Goal: Task Accomplishment & Management: Manage account settings

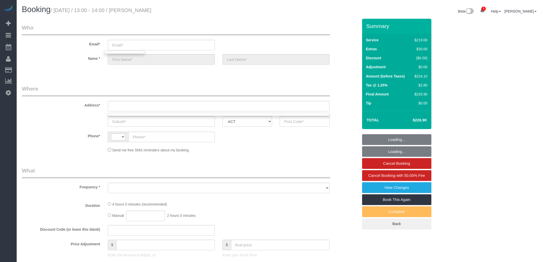
select select "object:2398"
select select "string:stripe-pm_1RQ0jA2GScqysDRV7Fc9YdjG"
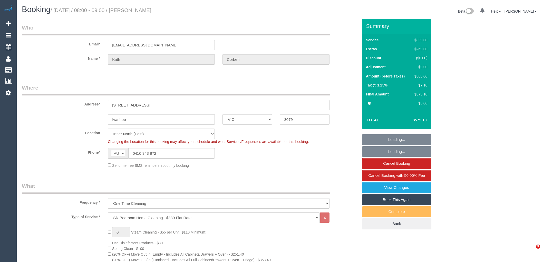
select select "VIC"
select select "number:30"
select select "number:14"
select select "number:19"
select select "number:23"
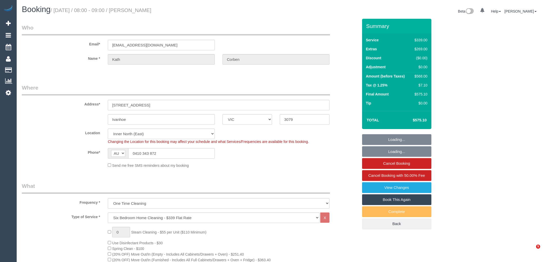
select select "number:26"
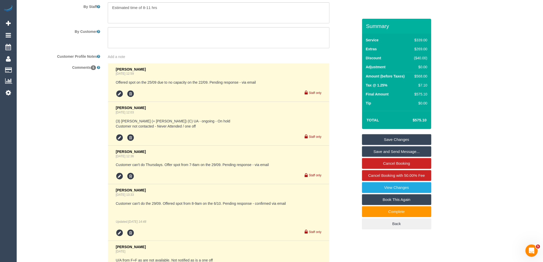
scroll to position [774, 0]
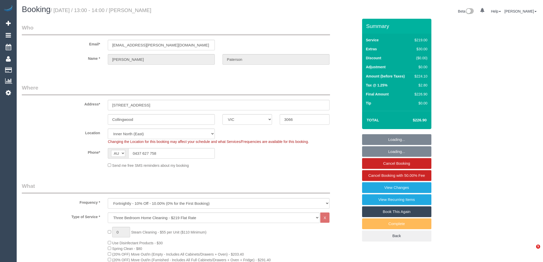
select select "VIC"
select select "number:30"
select select "number:14"
select select "number:18"
select select "number:36"
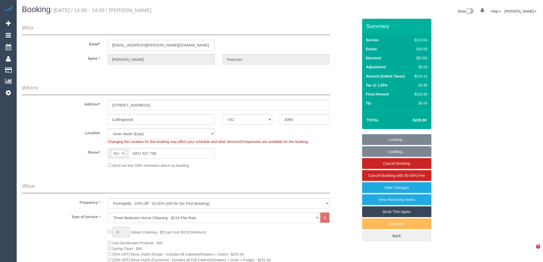
select select "number:34"
select select "number:13"
select select "object:1552"
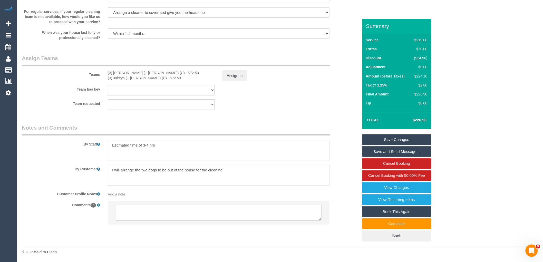
scroll to position [758, 0]
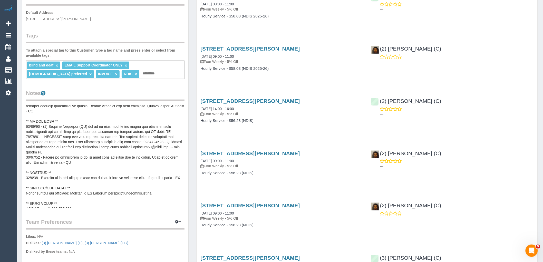
scroll to position [43, 0]
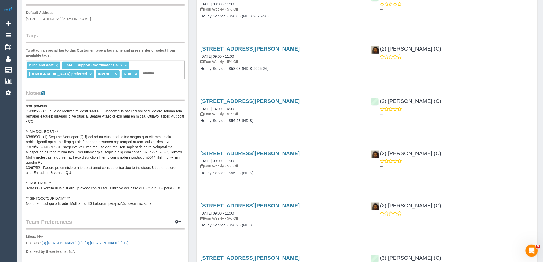
click at [480, 157] on div "(2) Nyasha Mahofa (C) ---" at bounding box center [452, 158] width 170 height 25
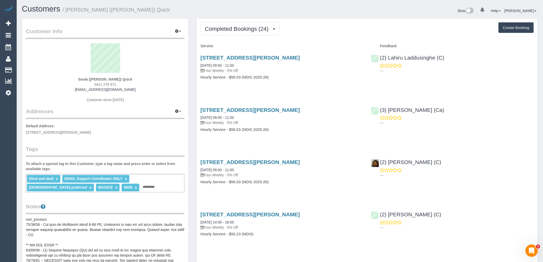
scroll to position [0, 0]
click at [486, 109] on div "(3) Jeremy Law (Ca) ---" at bounding box center [452, 115] width 170 height 25
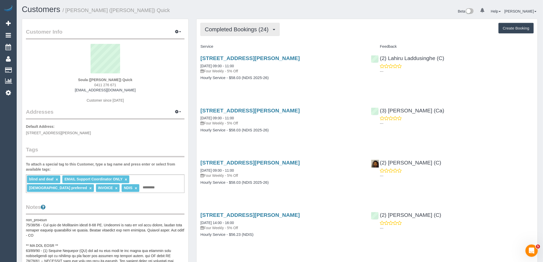
click at [267, 34] on button "Completed Bookings (24)" at bounding box center [239, 29] width 79 height 13
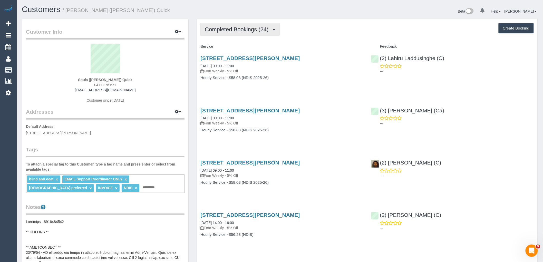
click at [217, 32] on span "Completed Bookings (24)" at bounding box center [238, 29] width 66 height 6
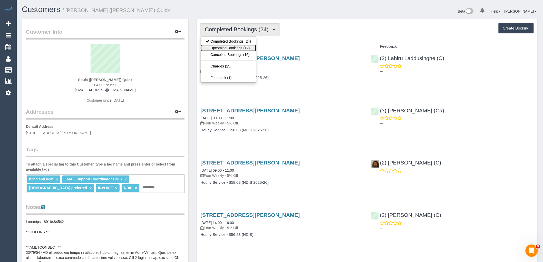
click at [232, 51] on link "Upcoming Bookings (12)" at bounding box center [228, 48] width 55 height 7
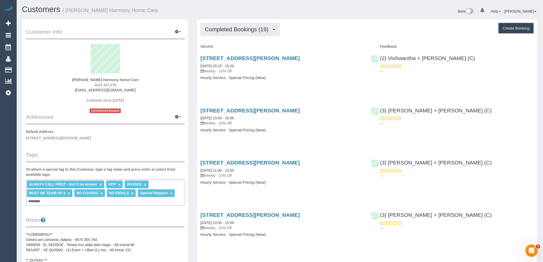
click at [249, 28] on span "Completed Bookings (19)" at bounding box center [238, 29] width 66 height 6
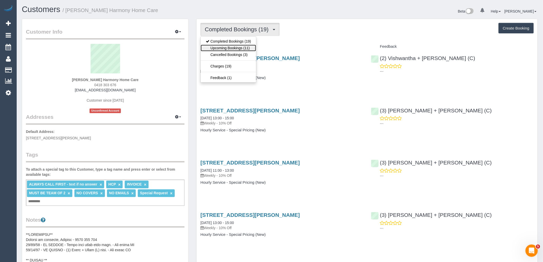
click at [240, 48] on link "Upcoming Bookings (11)" at bounding box center [228, 48] width 55 height 7
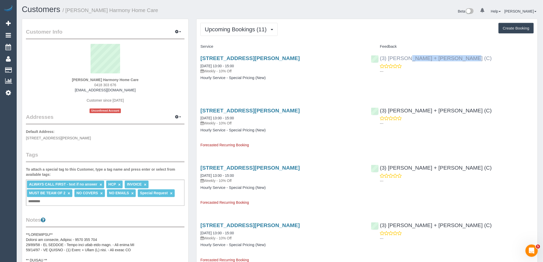
click at [378, 60] on div "(3) Denis + Kaira (C) ---" at bounding box center [452, 63] width 170 height 25
copy link "(3) Denis + Kaira (C)"
click at [316, 71] on p "Weekly - 10% Off" at bounding box center [281, 70] width 163 height 5
click at [242, 26] on button "Upcoming Bookings (11)" at bounding box center [238, 29] width 77 height 13
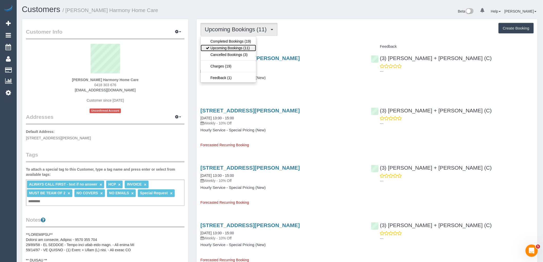
click at [241, 48] on link "Upcoming Bookings (11)" at bounding box center [228, 48] width 55 height 7
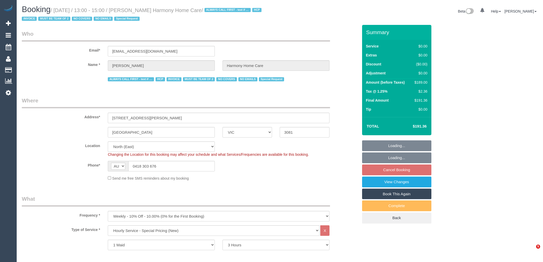
select select "VIC"
select select "180"
select select "number:28"
select select "number:14"
select select "number:19"
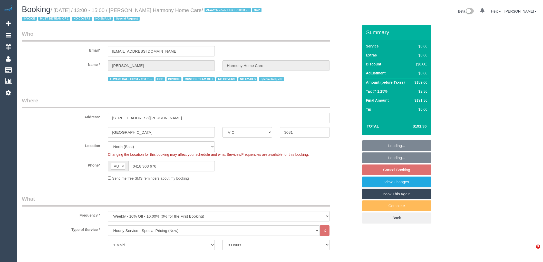
select select "number:36"
select select "number:35"
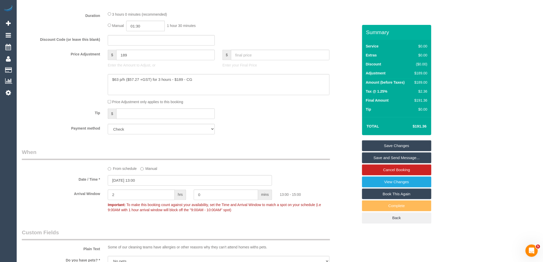
scroll to position [342, 0]
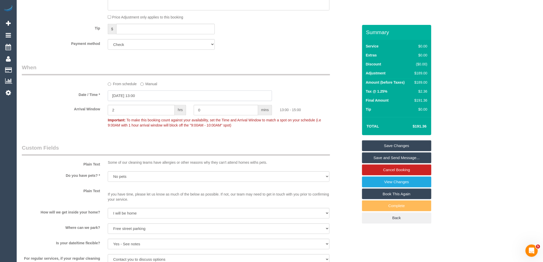
click at [152, 98] on input "09/10/2025 13:00" at bounding box center [190, 96] width 164 height 11
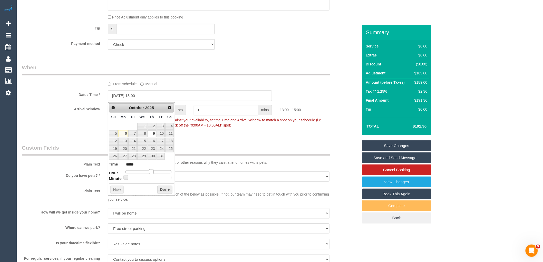
type input "09/10/2025 12:00"
type input "*****"
click at [152, 171] on div at bounding box center [148, 171] width 46 height 3
click at [166, 189] on button "Done" at bounding box center [164, 190] width 15 height 8
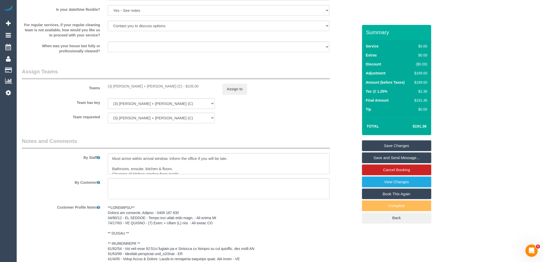
scroll to position [751, 0]
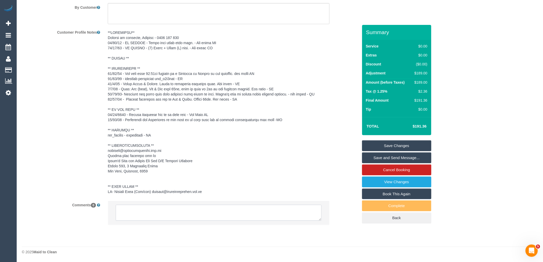
click at [162, 212] on textarea at bounding box center [219, 213] width 206 height 16
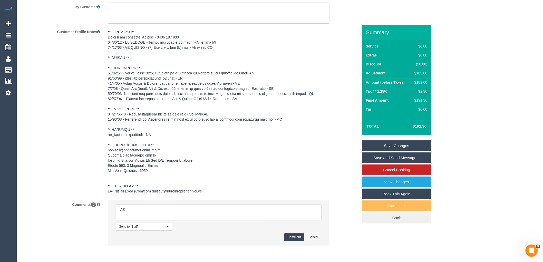
type textarea "A"
click at [202, 214] on textarea at bounding box center [219, 212] width 206 height 16
paste textarea "cnv_1fi1ua3c"
type textarea "AW changed as per customer request via phone Approved by Steve in Front cnv_1fi…"
click at [291, 237] on button "Comment" at bounding box center [294, 237] width 20 height 8
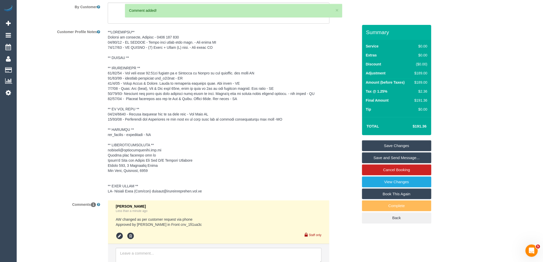
click at [406, 147] on link "Save Changes" at bounding box center [396, 145] width 69 height 11
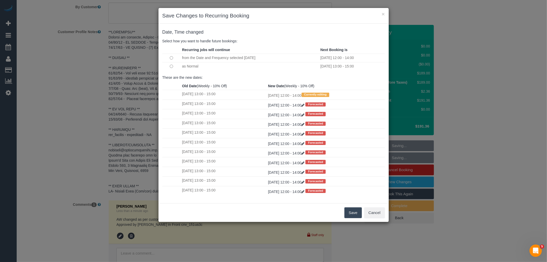
click at [352, 211] on button "Save" at bounding box center [352, 212] width 17 height 11
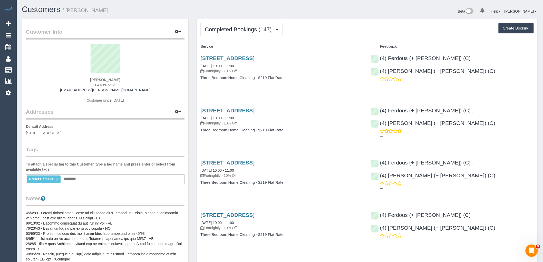
scroll to position [1383, 543]
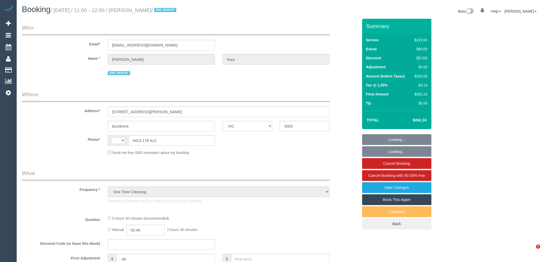
select select "VIC"
select select "string:stripe-pm_1S8BIV2GScqysDRVMLXrNj6A"
select select "number:27"
select select "number:14"
select select "number:19"
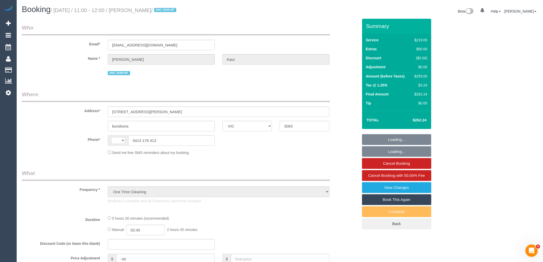
select select "number:23"
select select "number:35"
select select "number:13"
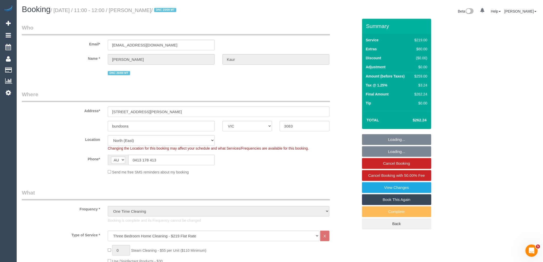
select select "string:AU"
select select "object:1445"
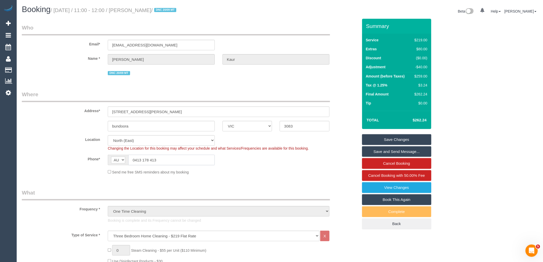
drag, startPoint x: 167, startPoint y: 160, endPoint x: 16, endPoint y: 113, distance: 158.8
click at [91, 160] on div "Phone* AF AL DZ AD AO AI AQ AG AR AM AW AU AT AZ BS BH BD BB BY BE BZ BJ BM BT …" at bounding box center [190, 160] width 344 height 11
drag, startPoint x: 166, startPoint y: 10, endPoint x: 135, endPoint y: 11, distance: 30.8
click at [135, 11] on small "/ October 03, 2025 / 11:00 - 12:00 / Navleen Kaur / DNC 20/09 MT" at bounding box center [114, 10] width 127 height 6
copy small "[PERSON_NAME]"
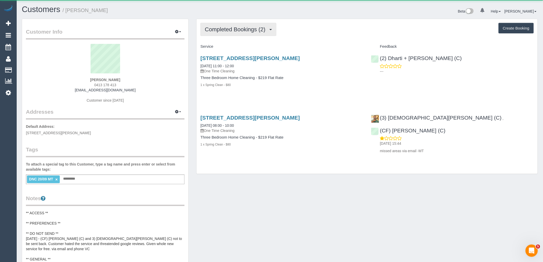
click at [242, 28] on span "Completed Bookings (2)" at bounding box center [236, 29] width 63 height 6
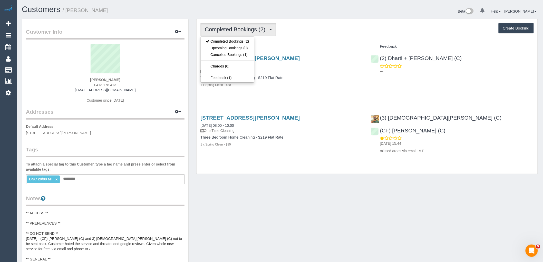
click at [317, 39] on div "Completed Bookings (2) Completed Bookings (2) Upcoming Bookings (0) Cancelled B…" at bounding box center [366, 96] width 341 height 155
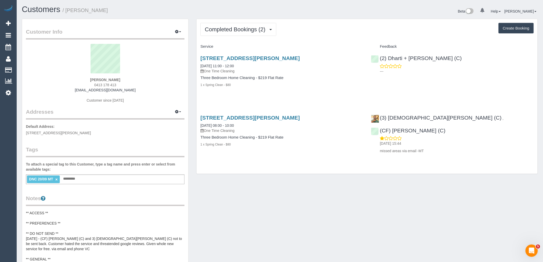
click at [101, 181] on div "DNC 20/09 MT × Add a tag" at bounding box center [105, 179] width 158 height 10
type input "**********"
click at [150, 140] on div "Customer Info Edit Contact Info Send Message Email Preferences Special Sales Ta…" at bounding box center [105, 215] width 166 height 393
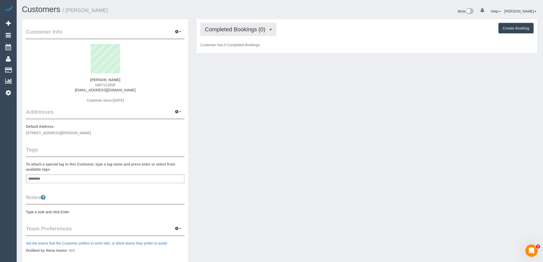
click at [243, 25] on button "Completed Bookings (0)" at bounding box center [238, 29] width 76 height 13
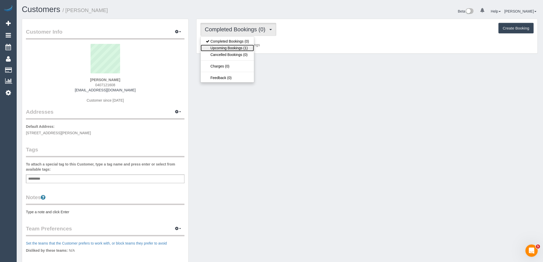
click at [245, 48] on link "Upcoming Bookings (1)" at bounding box center [227, 48] width 53 height 7
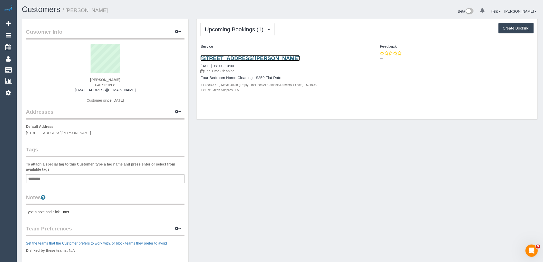
click at [249, 57] on link "55 Hutton Street, Thornbury, VIC 3071" at bounding box center [249, 58] width 99 height 6
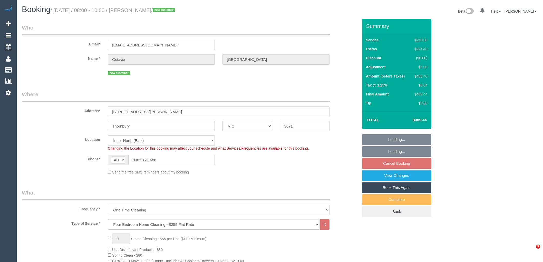
select select "VIC"
select select "spot2"
select select "number:28"
select select "number:17"
select select "number:19"
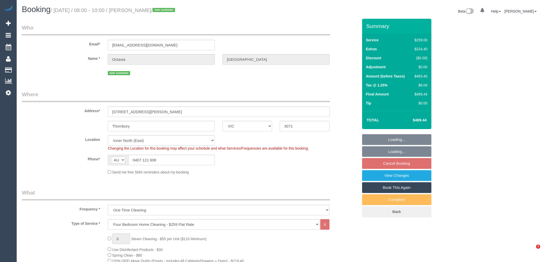
select select "number:24"
select select "number:11"
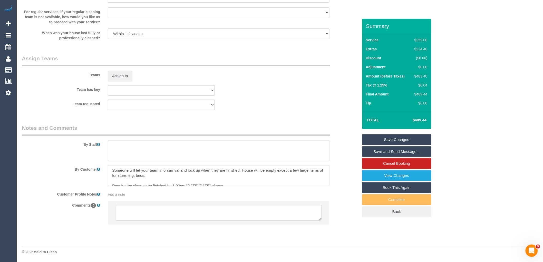
scroll to position [5, 0]
click at [144, 212] on textarea at bounding box center [219, 213] width 206 height 16
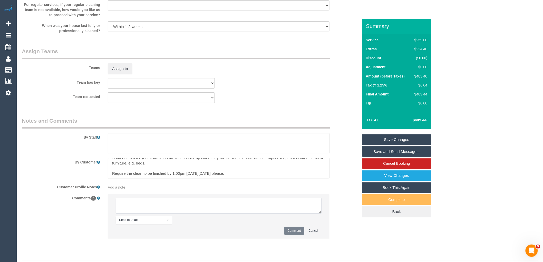
paste textarea "We are a bit restricted with our schedule that day & we will need the clean fin…"
type textarea "We are a bit restricted with our schedule that day & we will need the clean fin…"
click at [295, 235] on button "Comment" at bounding box center [294, 231] width 20 height 8
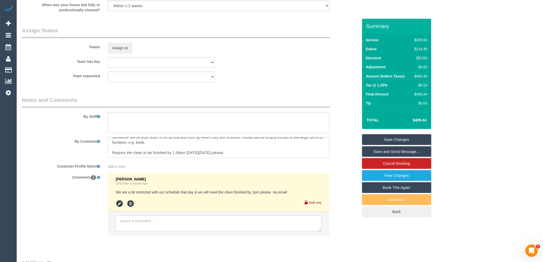
scroll to position [776, 0]
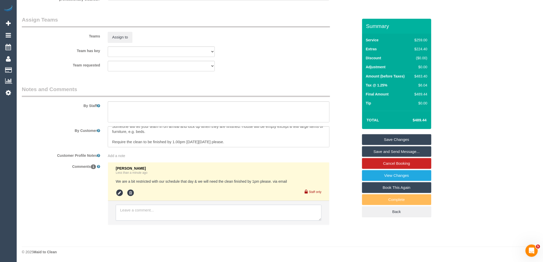
click at [159, 211] on textarea at bounding box center [219, 213] width 206 height 16
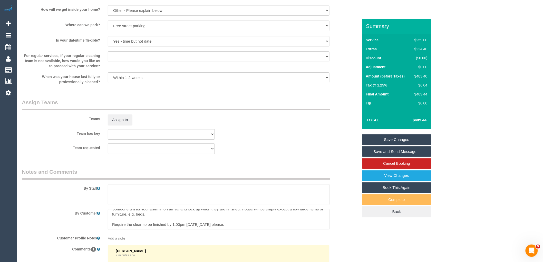
scroll to position [797, 0]
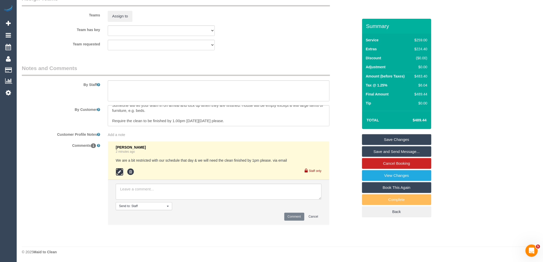
click at [117, 170] on icon at bounding box center [120, 172] width 8 height 8
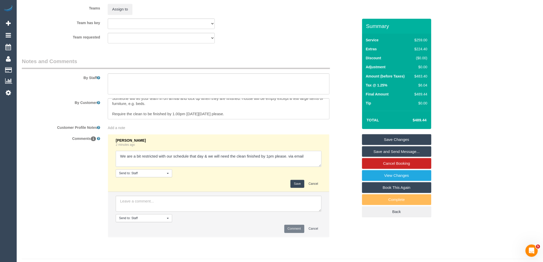
click at [317, 163] on textarea at bounding box center [219, 159] width 206 height 16
paste textarea "cnv_1fj33xqw"
type textarea "We are a bit restricted with our schedule that day & we will need the clean fin…"
click at [299, 188] on button "Save" at bounding box center [297, 184] width 14 height 8
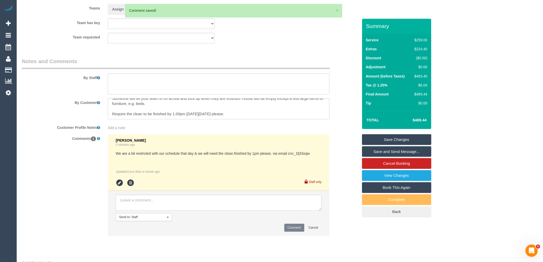
click at [408, 141] on link "Save Changes" at bounding box center [396, 139] width 69 height 11
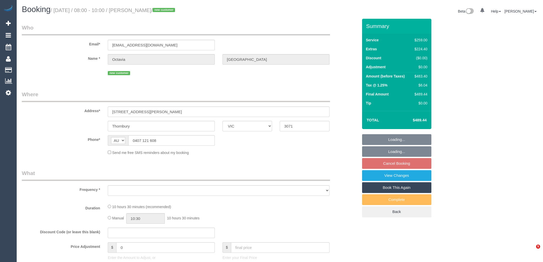
select select "VIC"
select select "string:stripe-pm_1SDbA82GScqysDRVew9mWsYI"
select select "number:28"
select select "number:17"
select select "number:19"
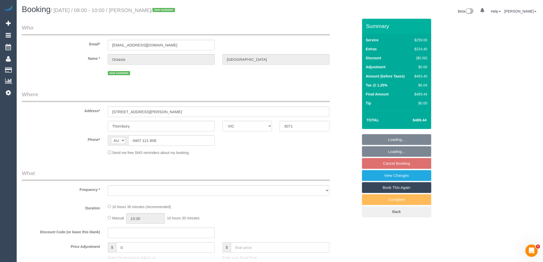
select select "number:24"
select select "number:11"
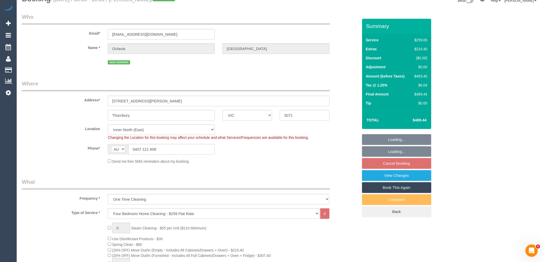
select select "object:810"
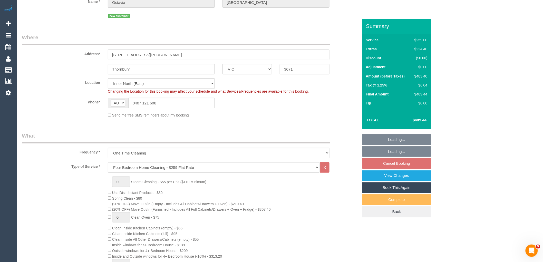
select select "spot2"
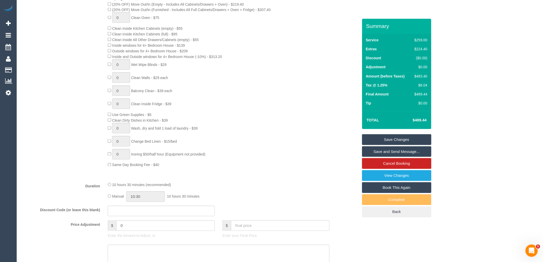
scroll to position [171, 0]
